Goal: Find specific page/section: Find specific page/section

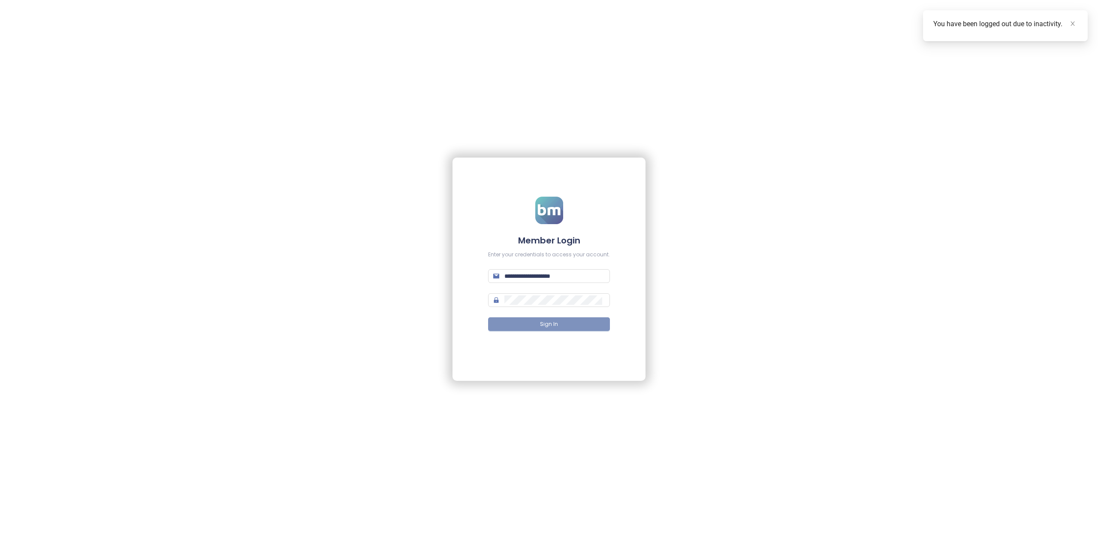
click at [550, 320] on button "Sign In" at bounding box center [549, 324] width 122 height 14
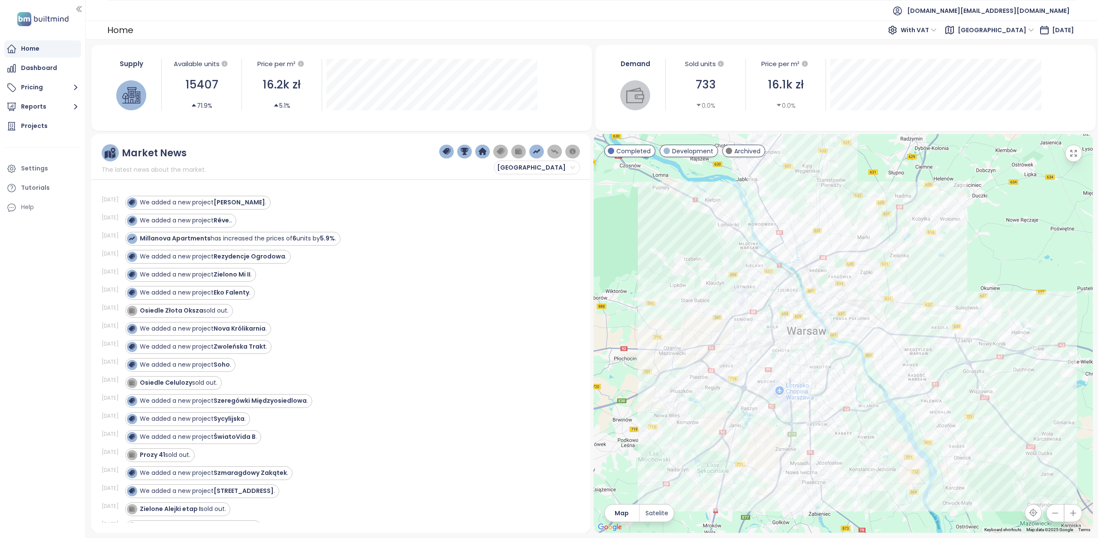
click at [1001, 32] on span "[GEOGRAPHIC_DATA]" at bounding box center [996, 30] width 76 height 13
click at [999, 73] on div "Gdańsk" at bounding box center [1018, 74] width 69 height 9
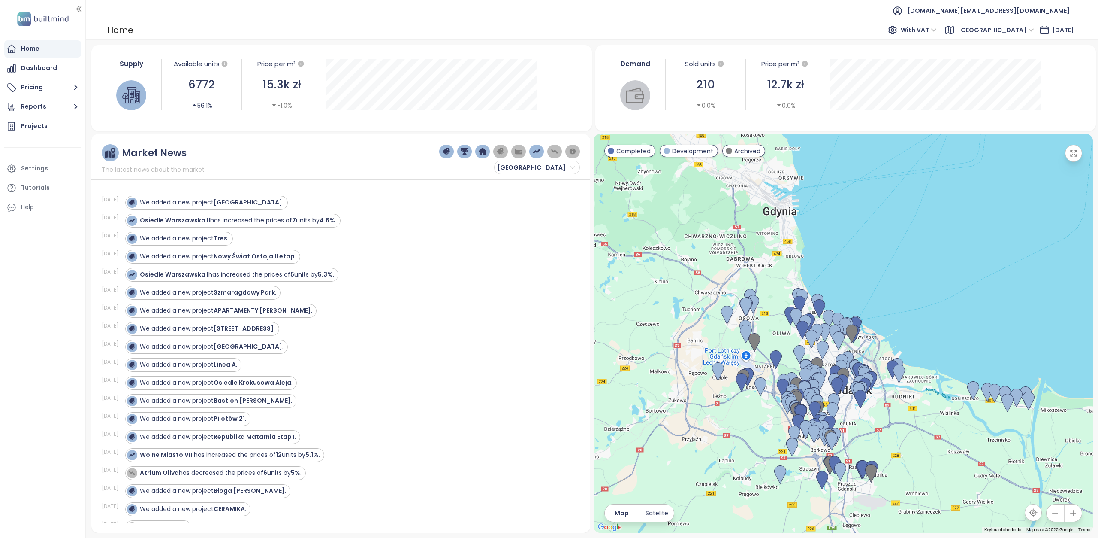
drag, startPoint x: 633, startPoint y: 243, endPoint x: 666, endPoint y: 313, distance: 77.0
click at [666, 313] on div at bounding box center [843, 333] width 499 height 399
click at [1017, 29] on span "Gdańsk" at bounding box center [996, 30] width 76 height 13
click at [1014, 91] on div "Poznań" at bounding box center [1027, 88] width 69 height 9
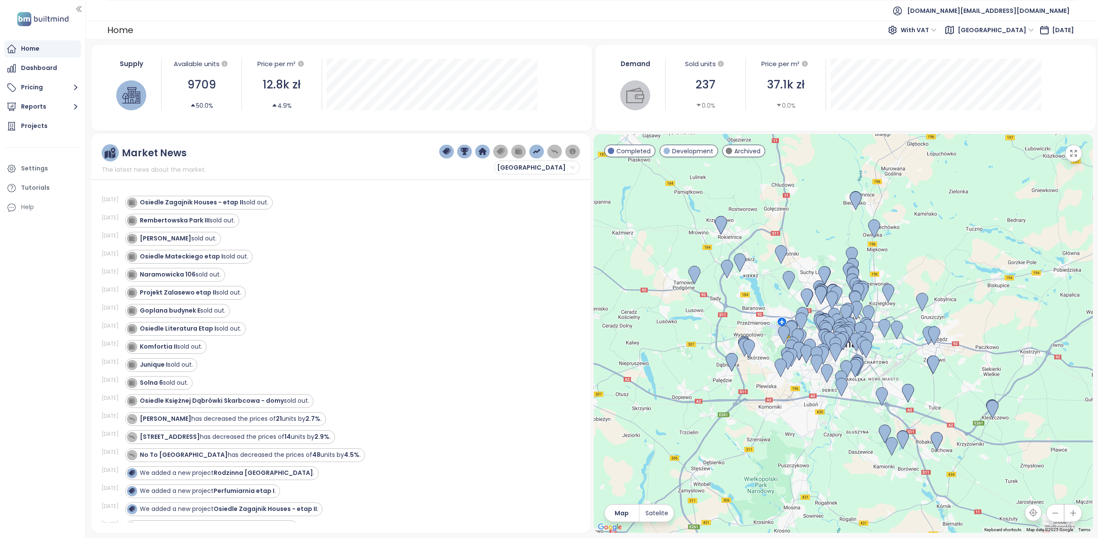
click at [1016, 28] on span "Poznań" at bounding box center [996, 30] width 76 height 13
click at [1015, 101] on div "Łódź" at bounding box center [1028, 101] width 69 height 9
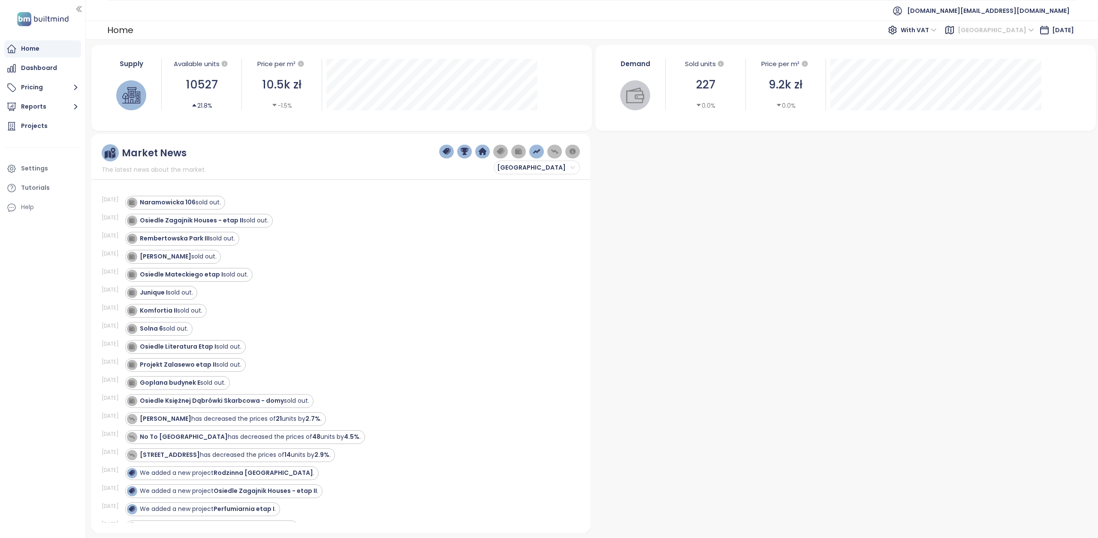
click at [1015, 26] on span "Łódź" at bounding box center [996, 30] width 76 height 13
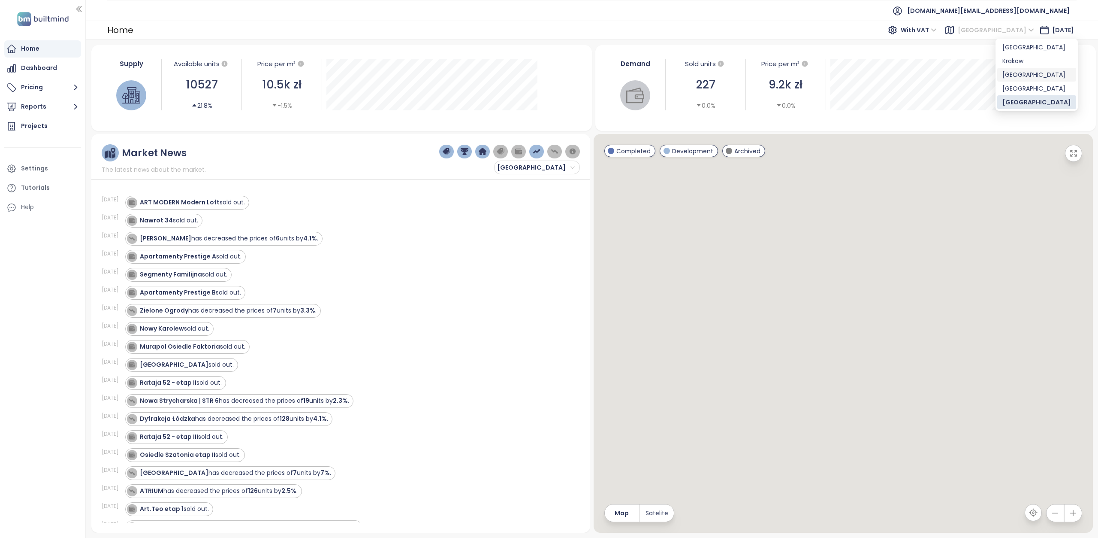
click at [1010, 75] on div "Gdańsk" at bounding box center [1037, 74] width 69 height 9
